Goal: Transaction & Acquisition: Purchase product/service

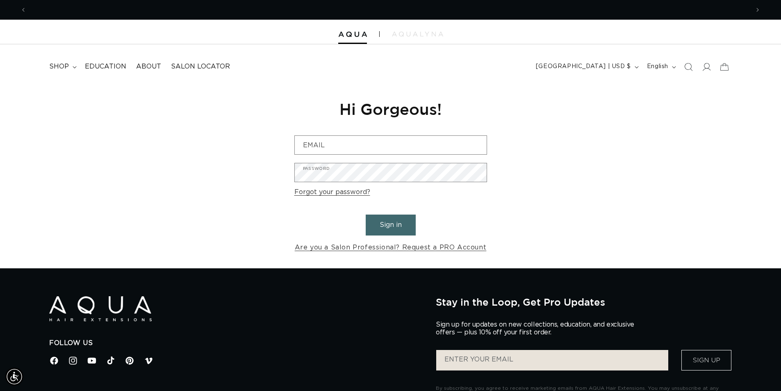
scroll to position [0, 723]
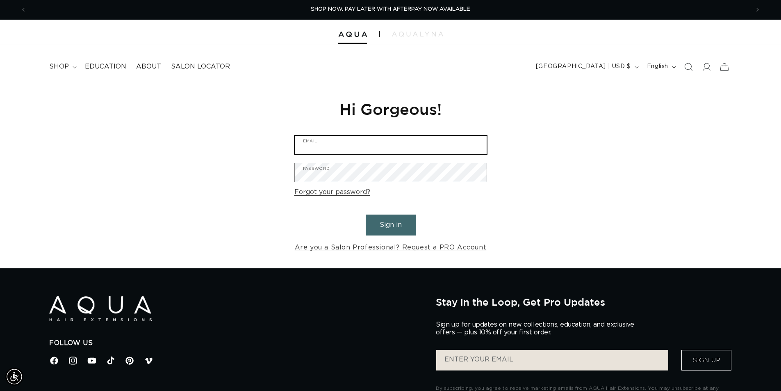
click at [324, 145] on input "Email" at bounding box center [391, 145] width 192 height 18
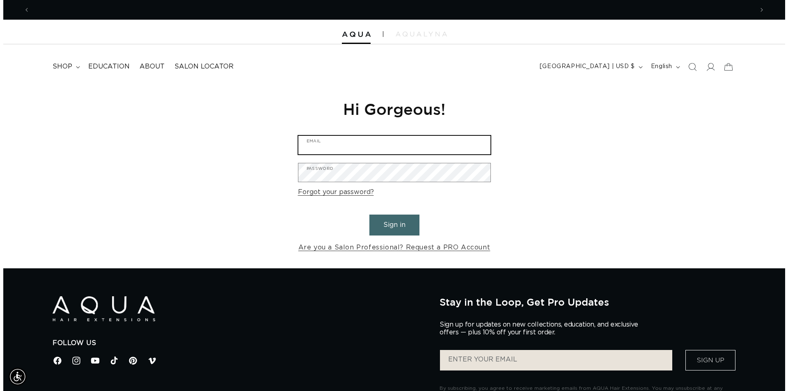
scroll to position [0, 1446]
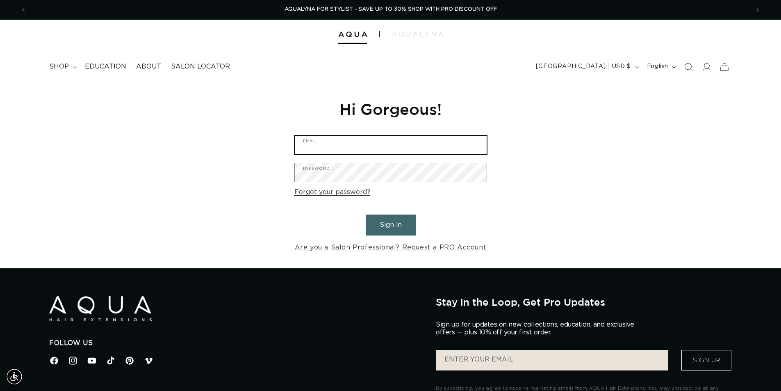
type input "kdabney216@gmail.com"
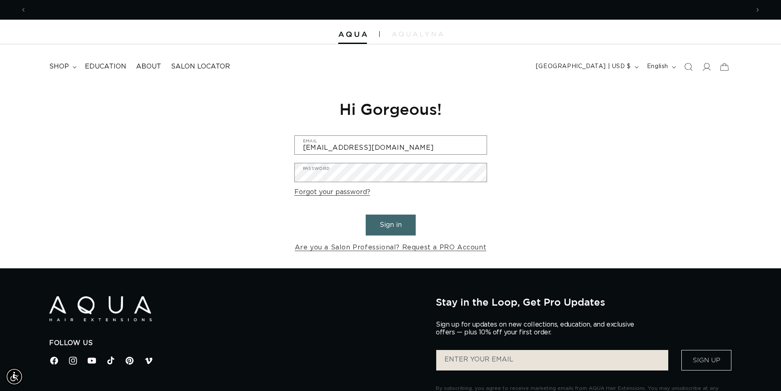
scroll to position [0, 723]
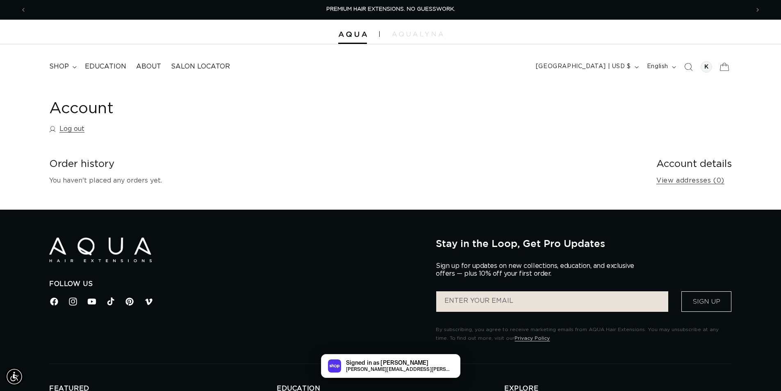
click at [721, 69] on icon at bounding box center [724, 66] width 19 height 19
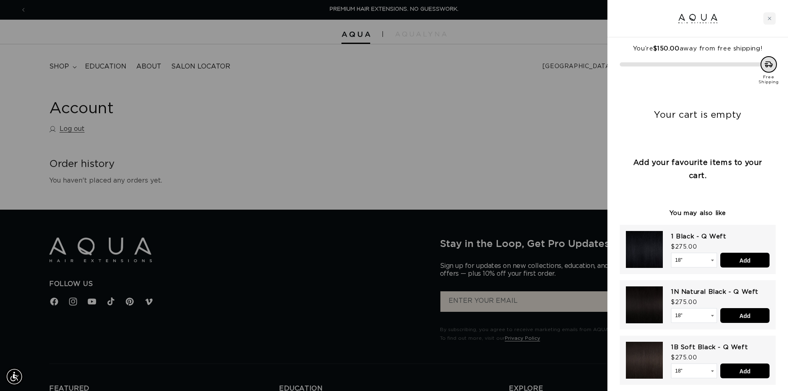
click at [417, 87] on div at bounding box center [394, 195] width 788 height 391
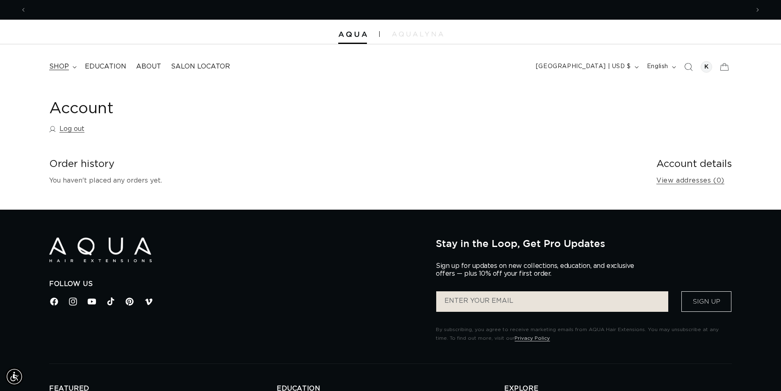
scroll to position [0, 723]
click at [63, 64] on span "shop" at bounding box center [59, 66] width 20 height 9
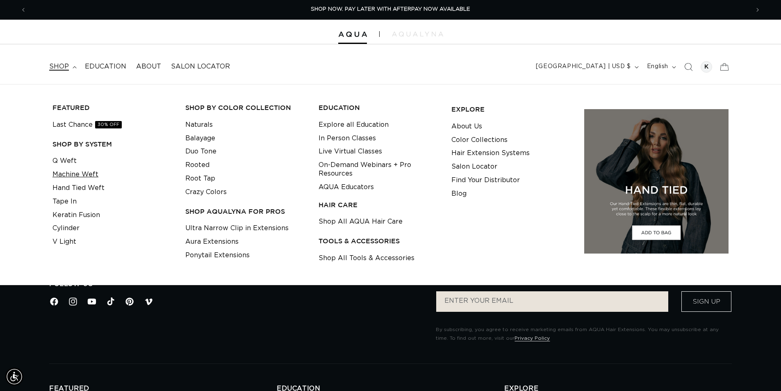
click at [84, 175] on link "Machine Weft" at bounding box center [76, 175] width 46 height 14
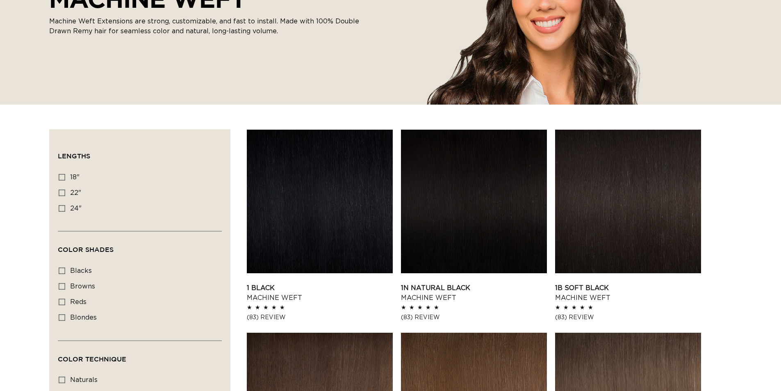
scroll to position [164, 0]
click at [59, 177] on icon at bounding box center [62, 177] width 7 height 7
click at [59, 177] on input "18" 18" (41 products)" at bounding box center [62, 177] width 7 height 7
checkbox input "true"
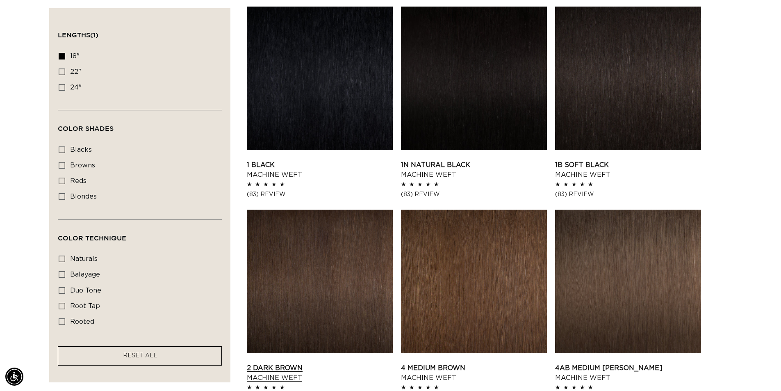
click at [358, 363] on link "2 Dark Brown Machine Weft" at bounding box center [320, 373] width 146 height 20
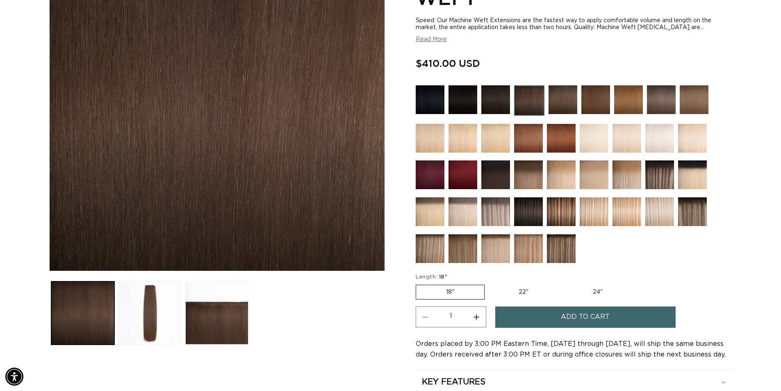
scroll to position [0, 723]
click at [500, 103] on img at bounding box center [496, 99] width 29 height 29
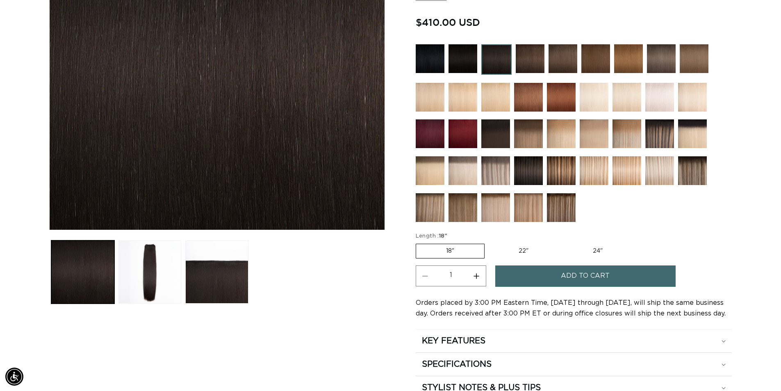
scroll to position [246, 0]
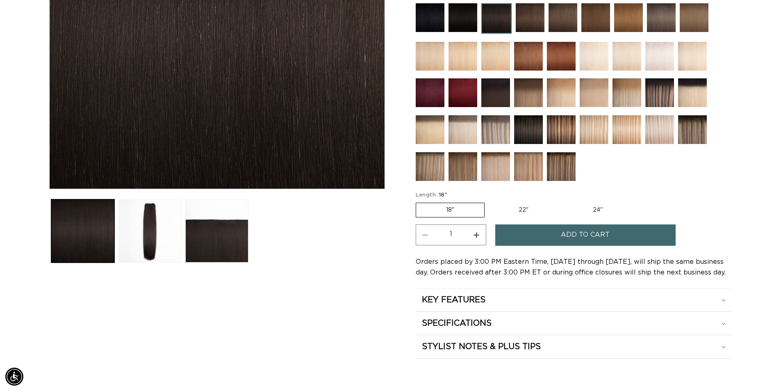
click at [498, 23] on img at bounding box center [497, 18] width 30 height 30
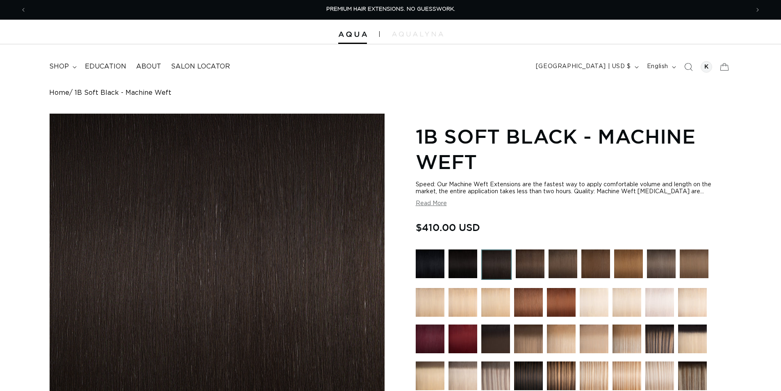
click at [530, 265] on img at bounding box center [530, 263] width 29 height 29
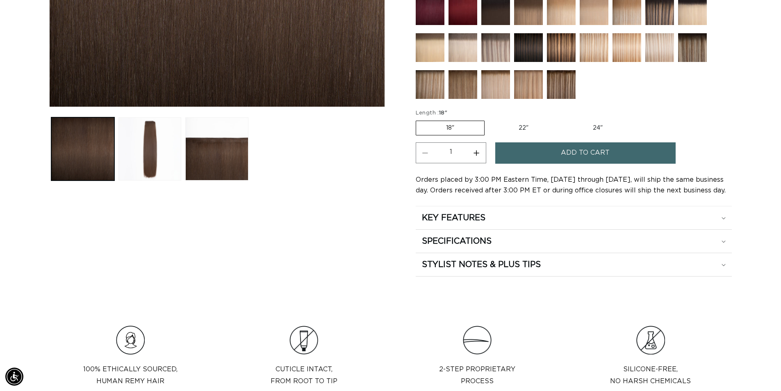
click at [572, 151] on span "Add to cart" at bounding box center [585, 152] width 49 height 21
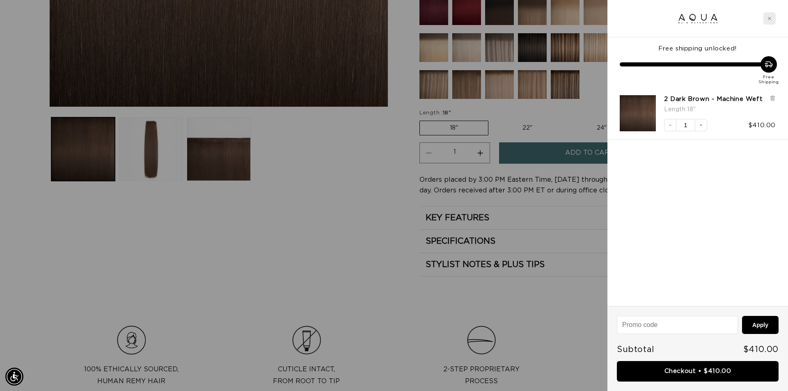
click at [766, 19] on div "Close cart" at bounding box center [769, 18] width 12 height 12
